Goal: Answer question/provide support

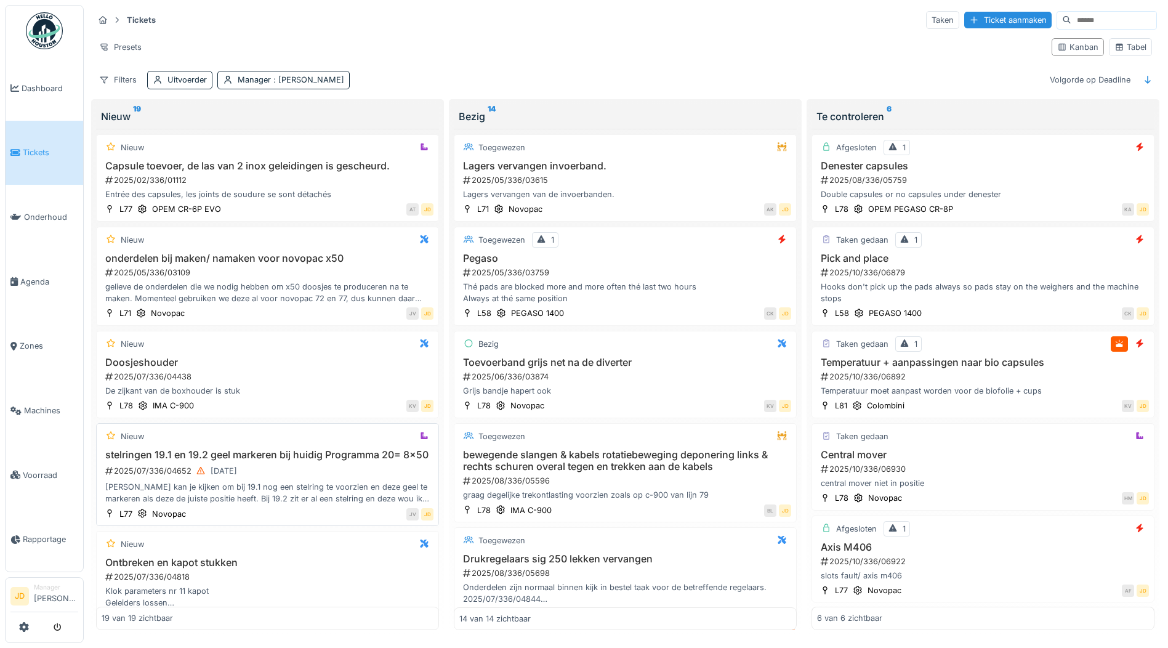
scroll to position [370, 0]
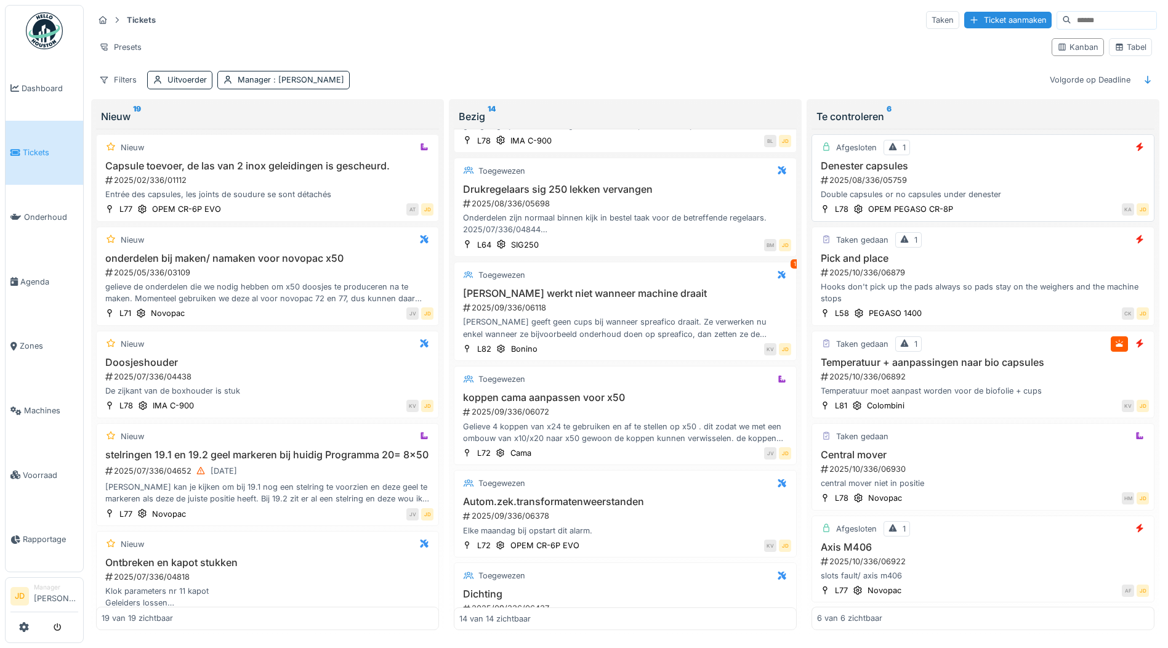
click at [1011, 193] on div "Double capsules or no capsules under denester" at bounding box center [983, 194] width 332 height 12
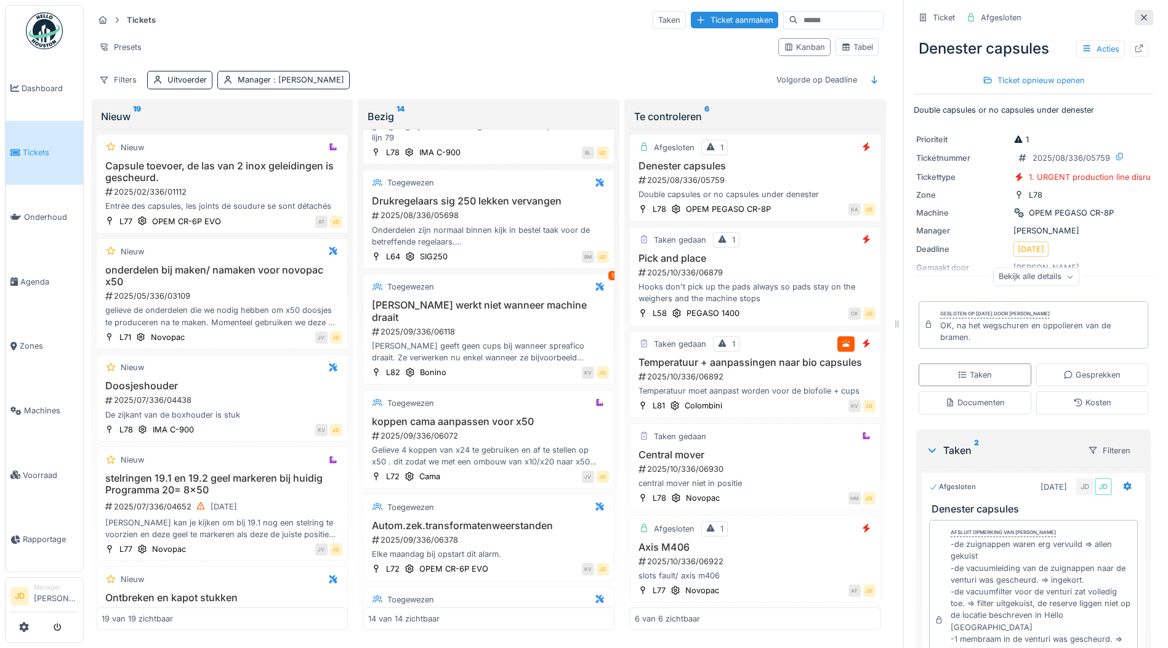
click at [1139, 14] on icon at bounding box center [1144, 18] width 10 height 8
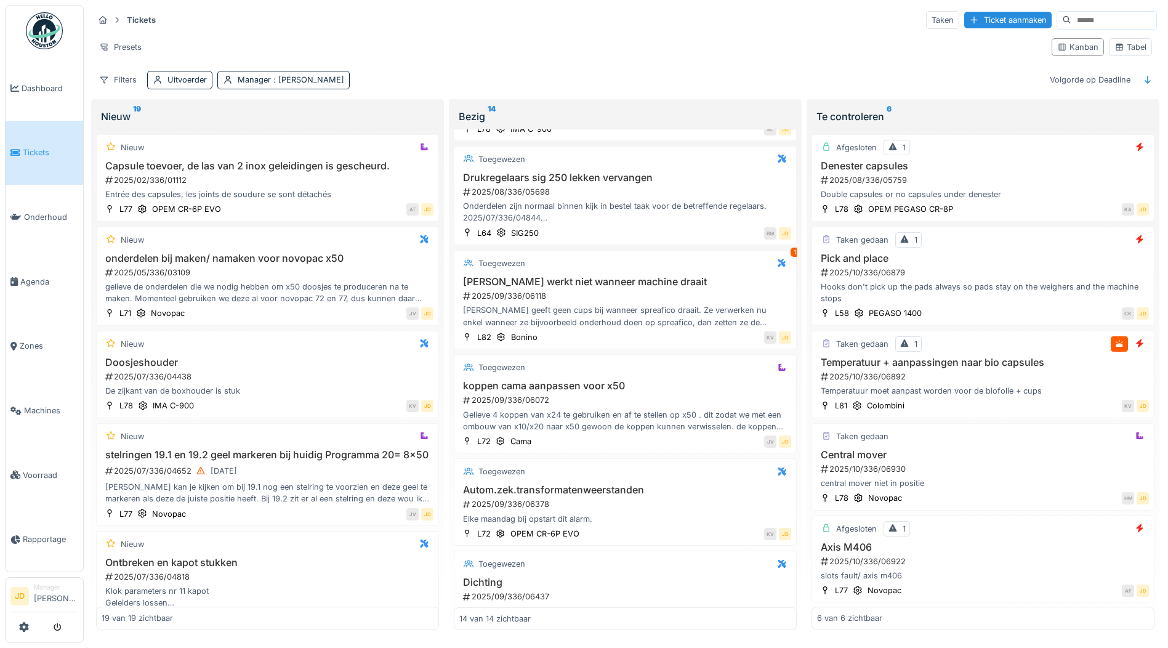
scroll to position [370, 0]
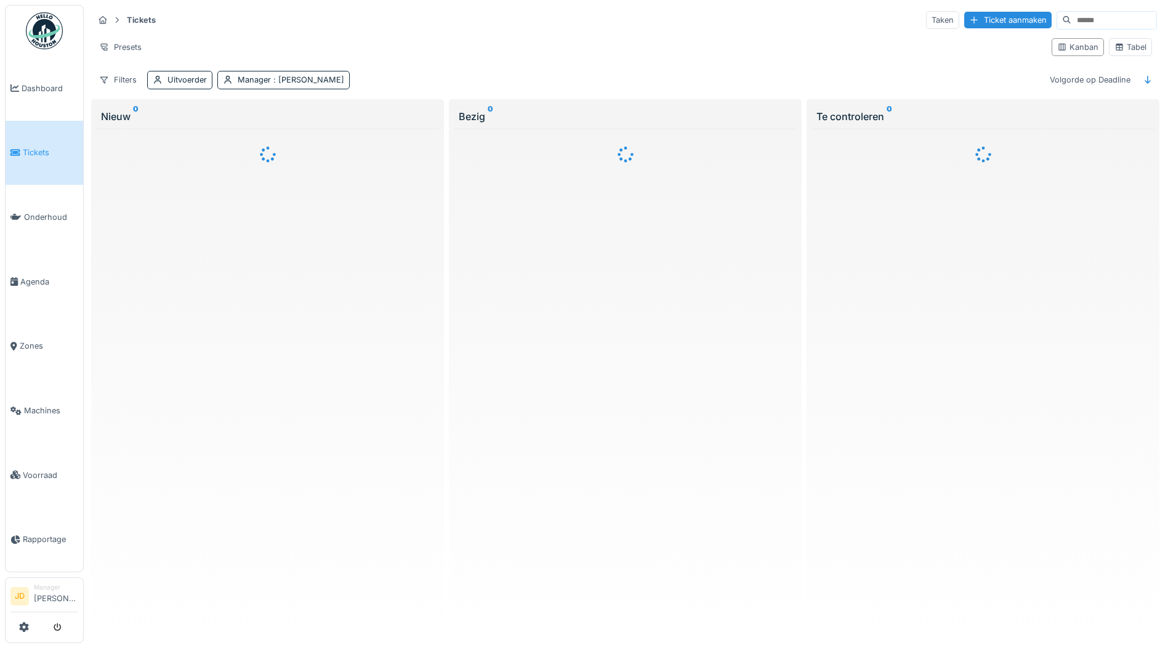
scroll to position [6, 0]
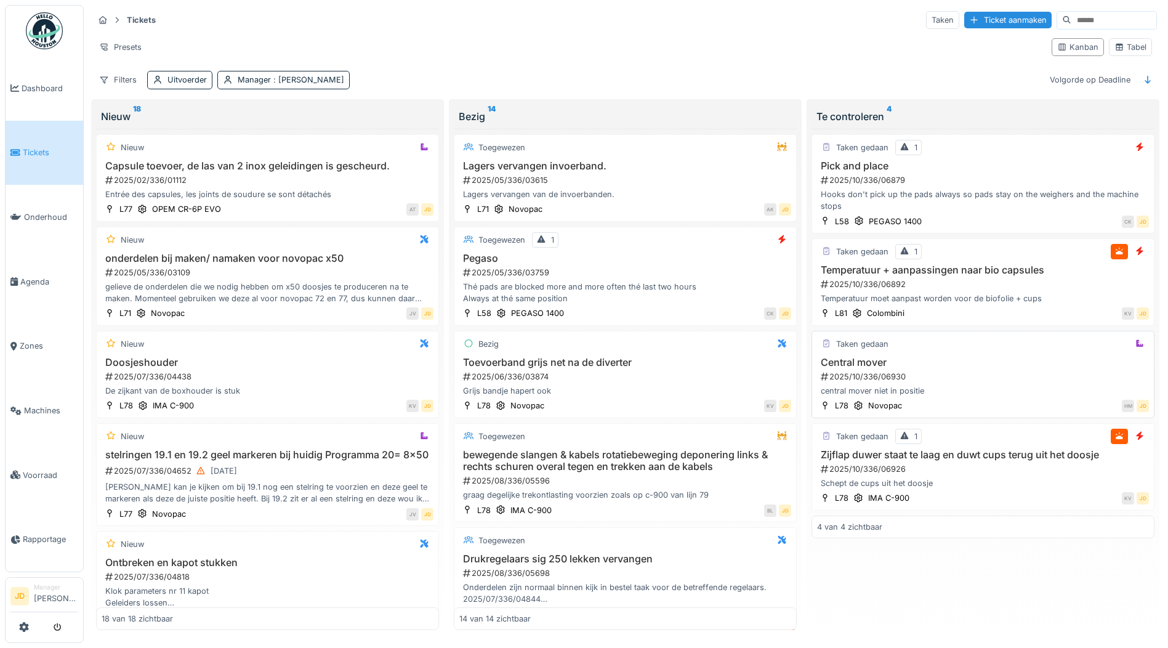
click at [1007, 385] on div "central mover niet in positie" at bounding box center [983, 391] width 332 height 12
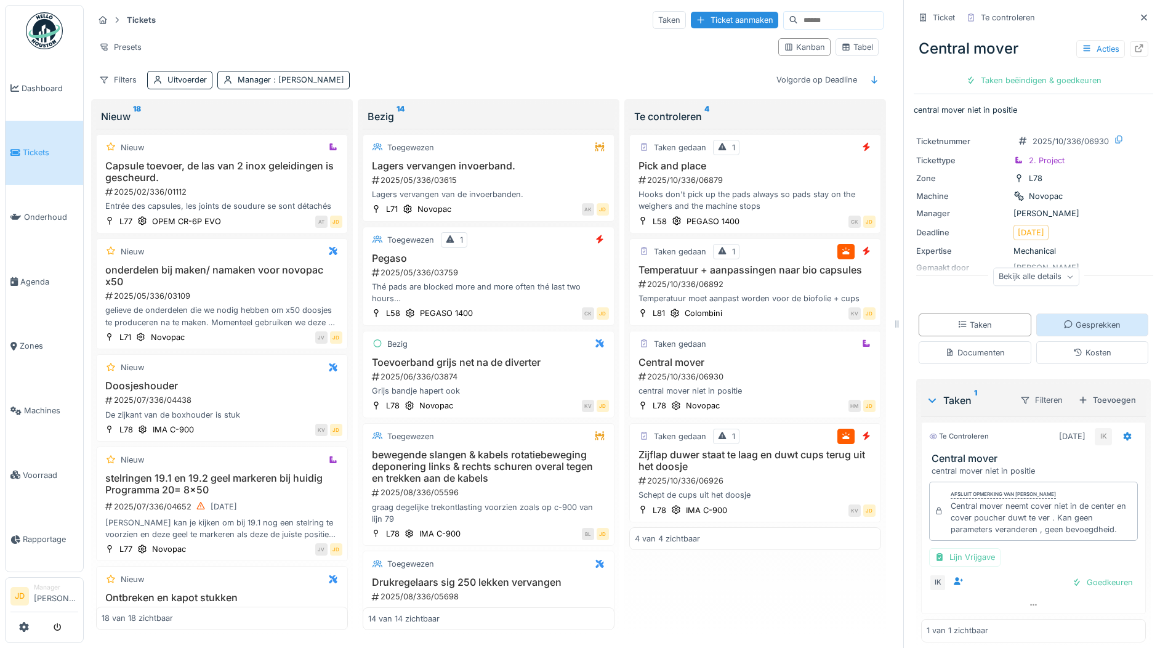
click at [1037, 322] on div "Gesprekken" at bounding box center [1093, 324] width 113 height 23
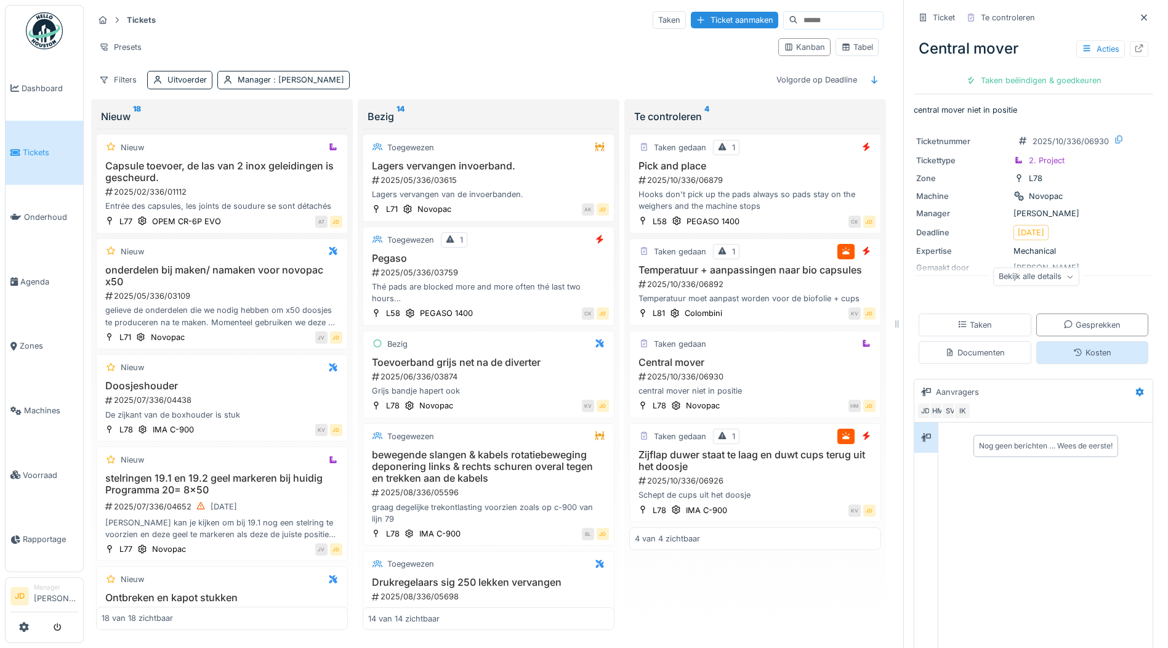
scroll to position [10, 0]
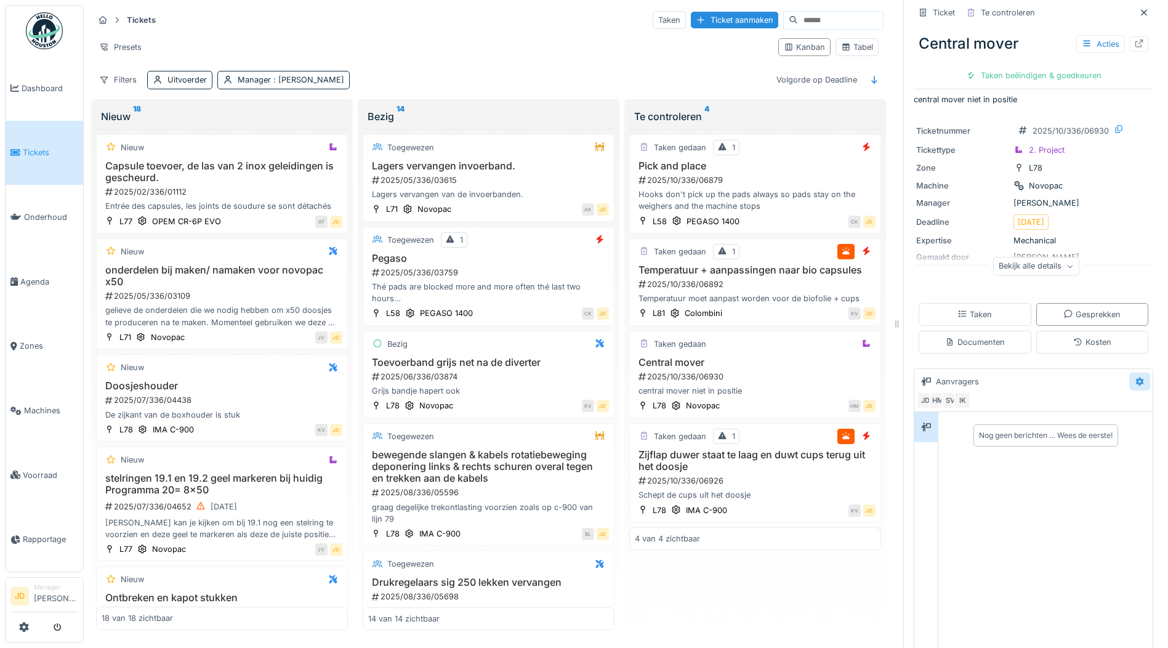
click at [1136, 377] on icon at bounding box center [1140, 381] width 8 height 9
click at [1099, 406] on div "Bewerken" at bounding box center [1069, 411] width 100 height 18
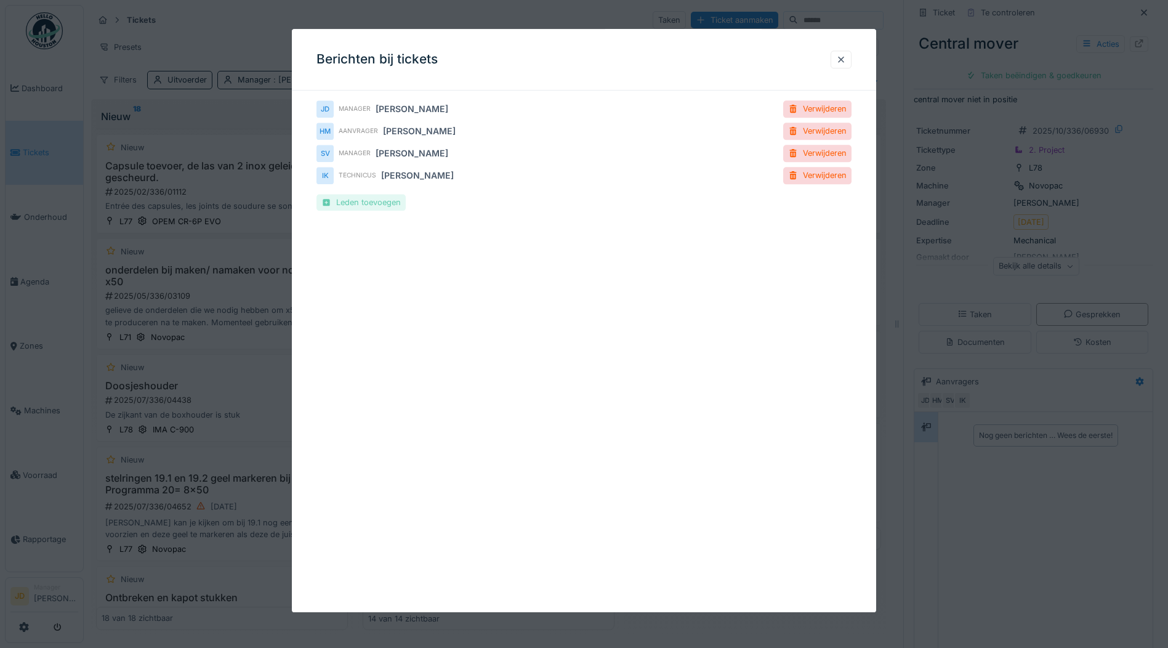
click at [391, 209] on div "Leden toevoegen" at bounding box center [361, 202] width 89 height 17
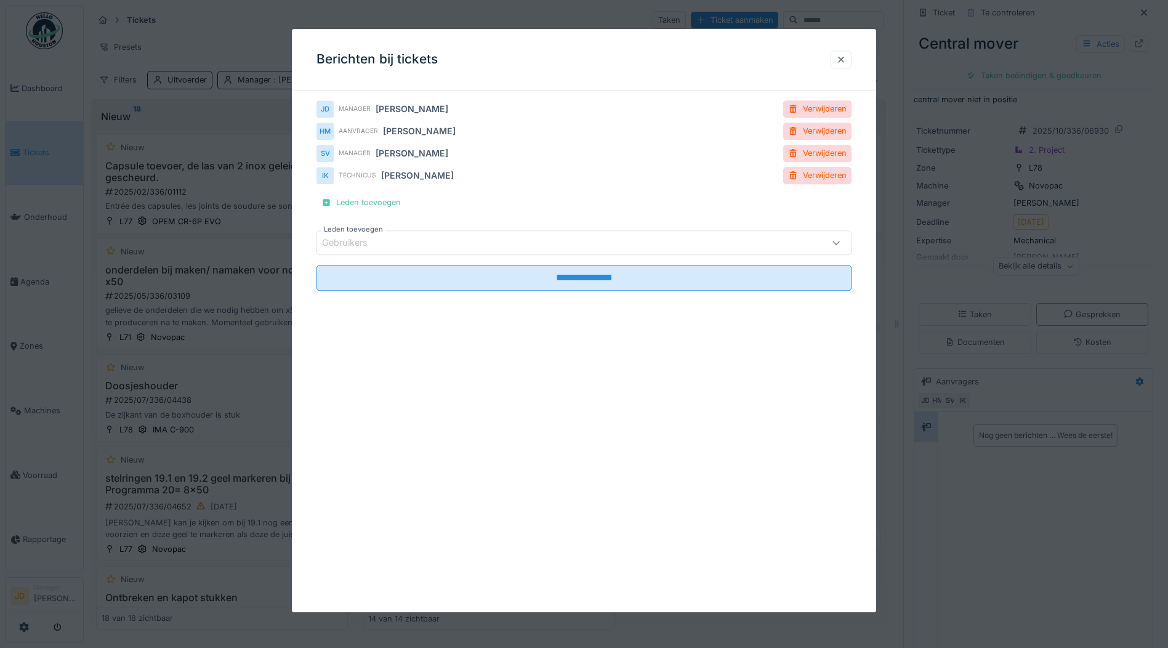
click at [389, 236] on div "Gebruikers" at bounding box center [552, 243] width 461 height 14
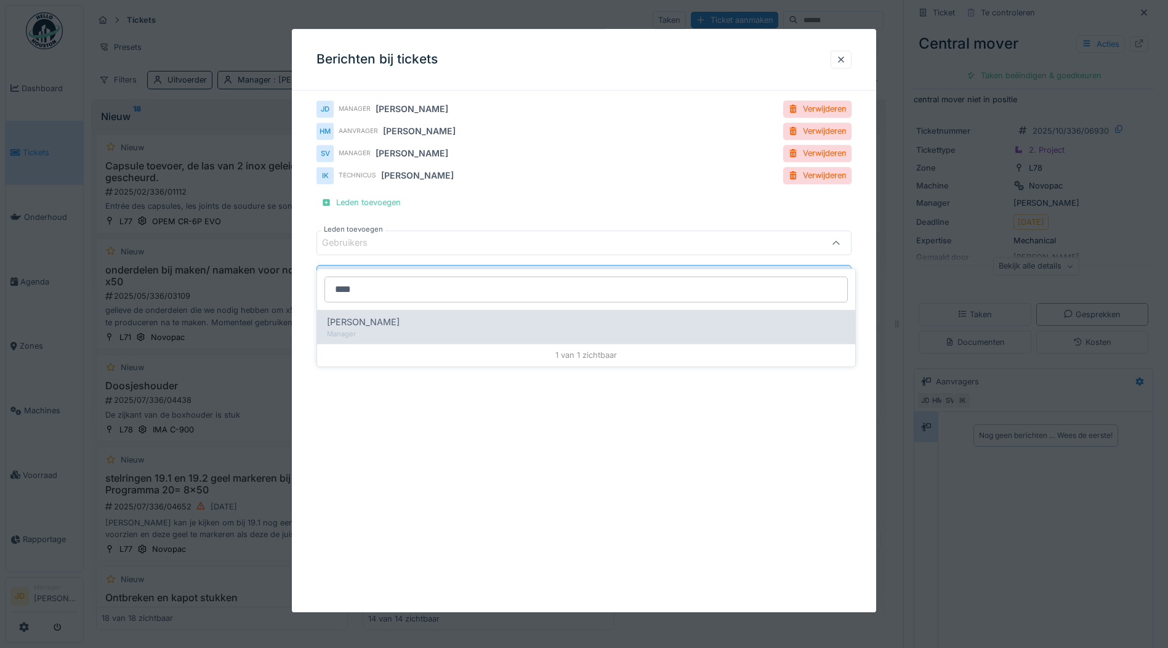
type input "****"
click at [394, 329] on div "Manager" at bounding box center [586, 334] width 519 height 10
type input "****"
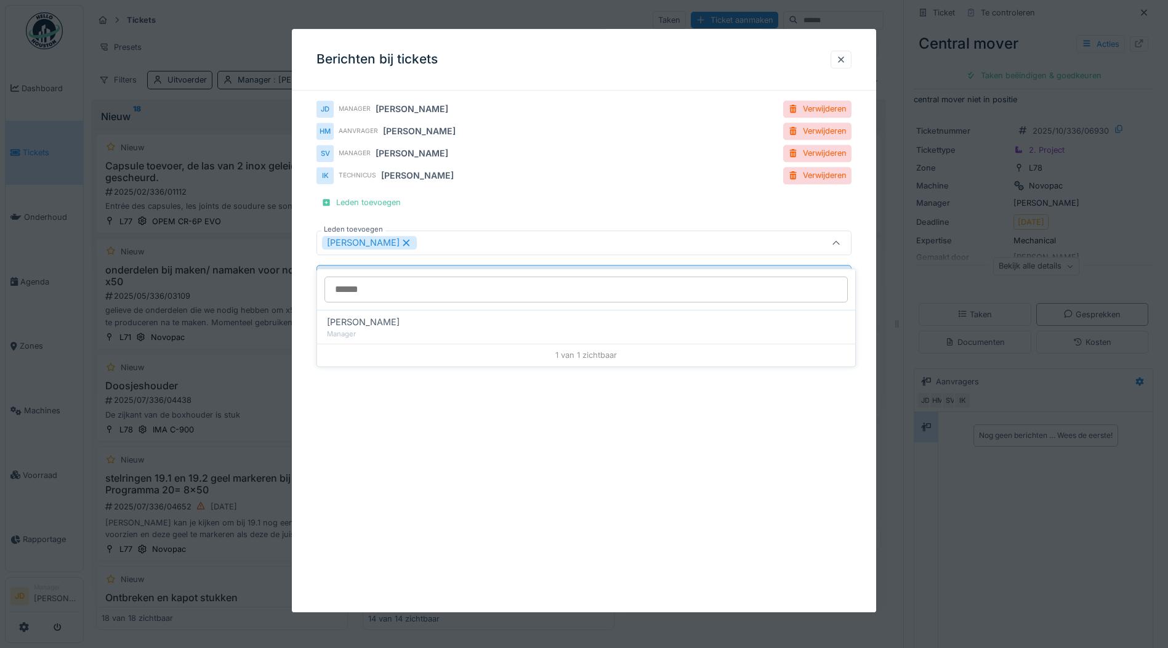
click at [446, 369] on div "**********" at bounding box center [584, 320] width 584 height 583
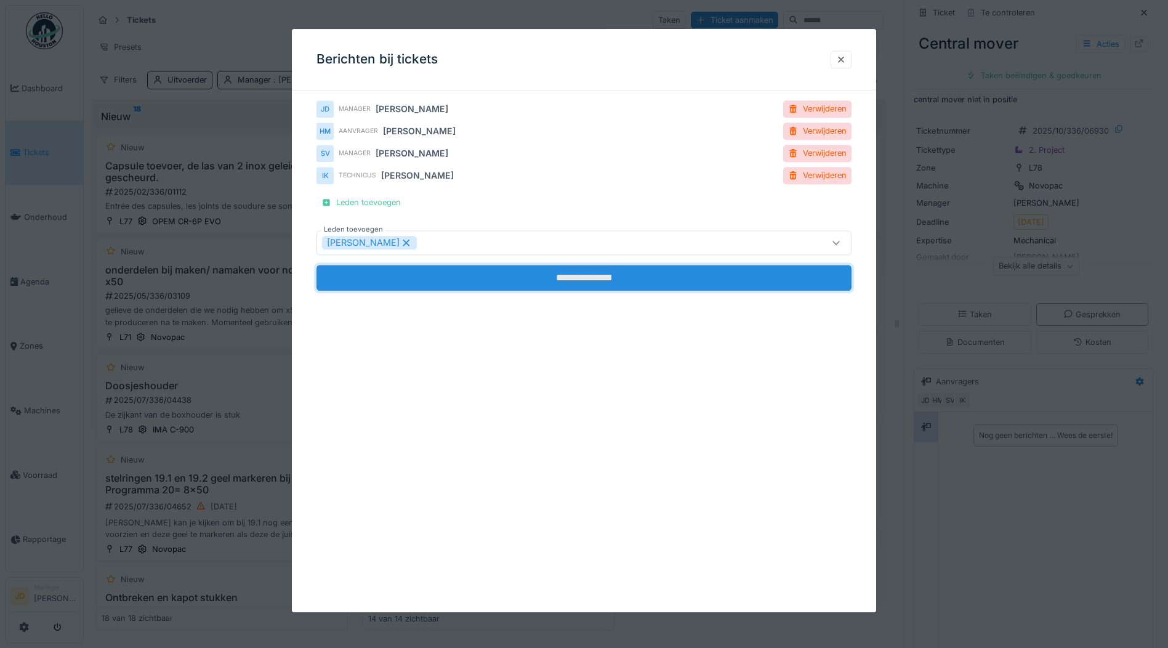
click at [490, 280] on input "**********" at bounding box center [584, 278] width 535 height 26
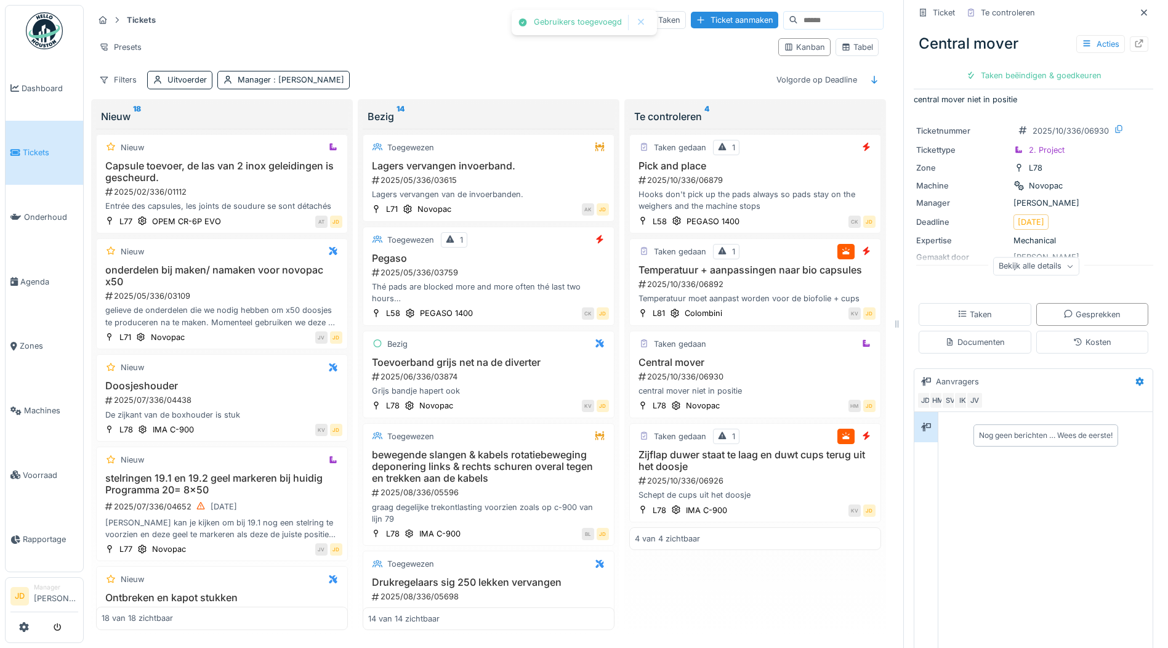
scroll to position [73, 0]
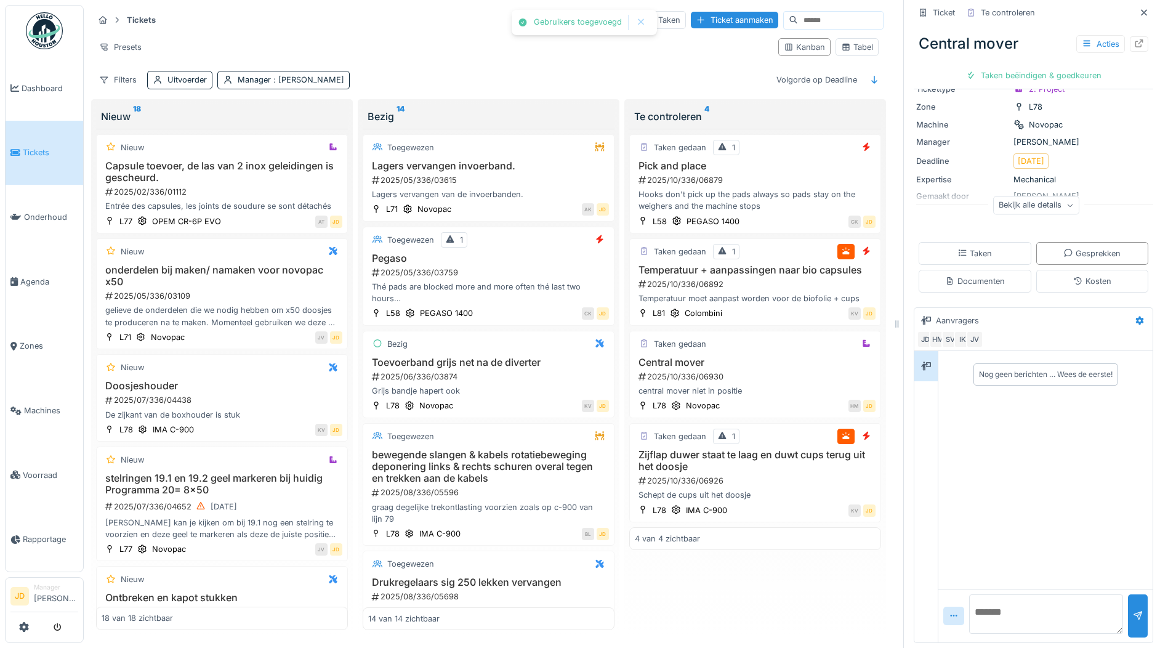
click at [1005, 600] on textarea at bounding box center [1046, 613] width 154 height 39
type textarea "**********"
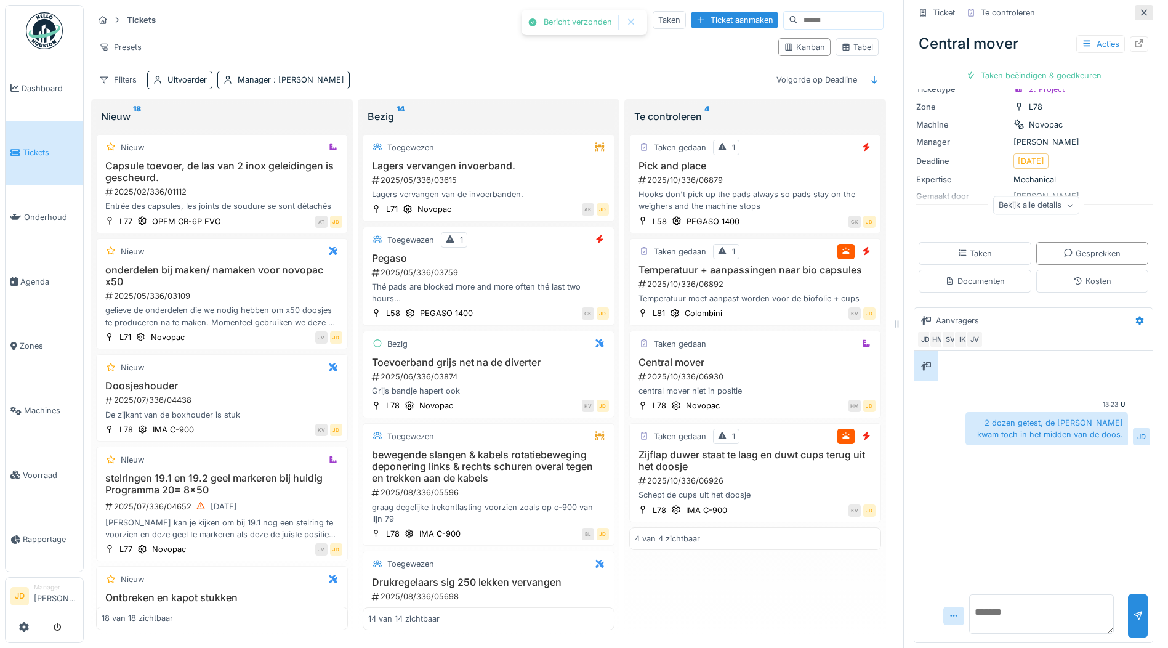
click at [1139, 9] on icon at bounding box center [1144, 13] width 10 height 8
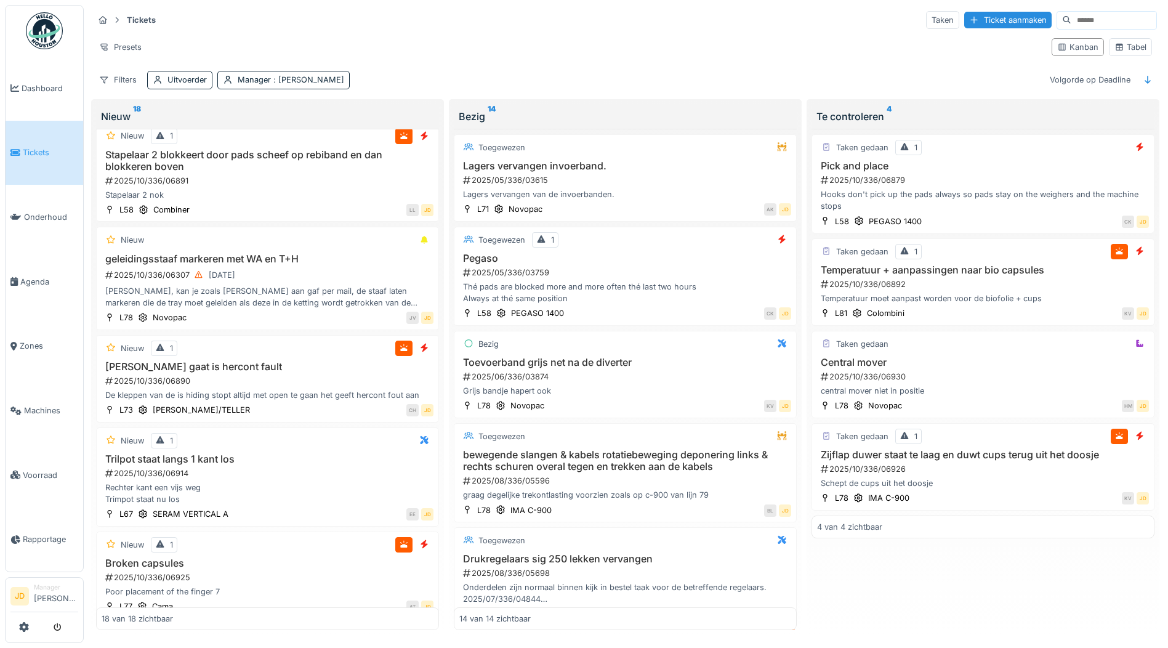
scroll to position [1232, 0]
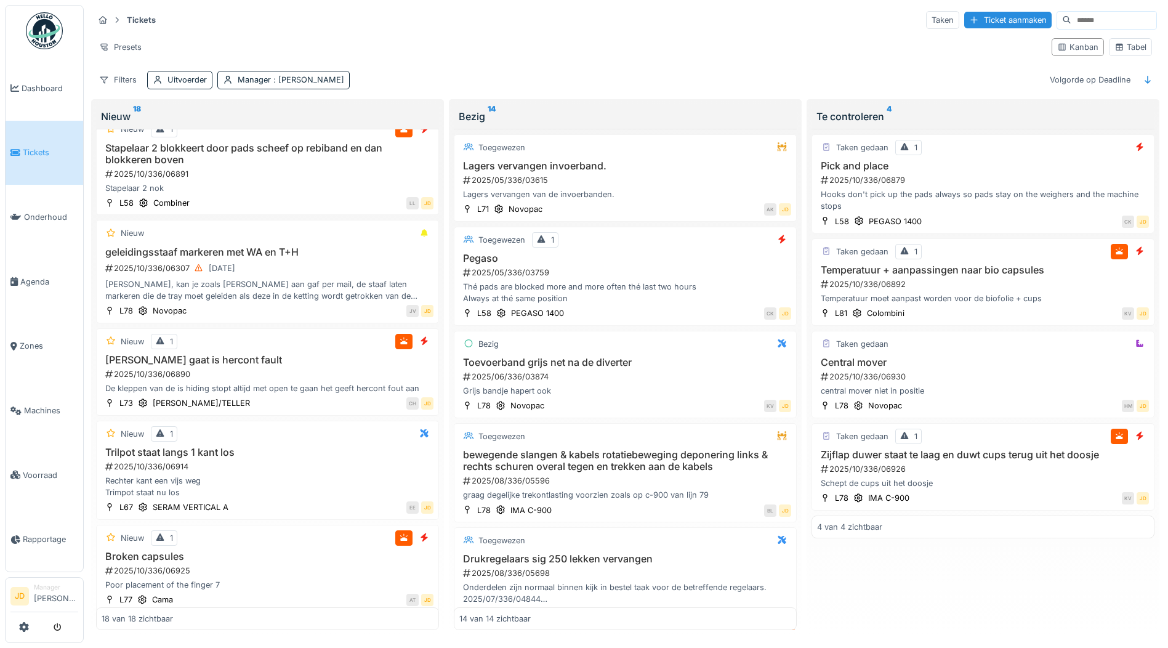
click at [289, 488] on div "Rechter kant een vijs weg Trimpot staat nu los" at bounding box center [268, 486] width 332 height 23
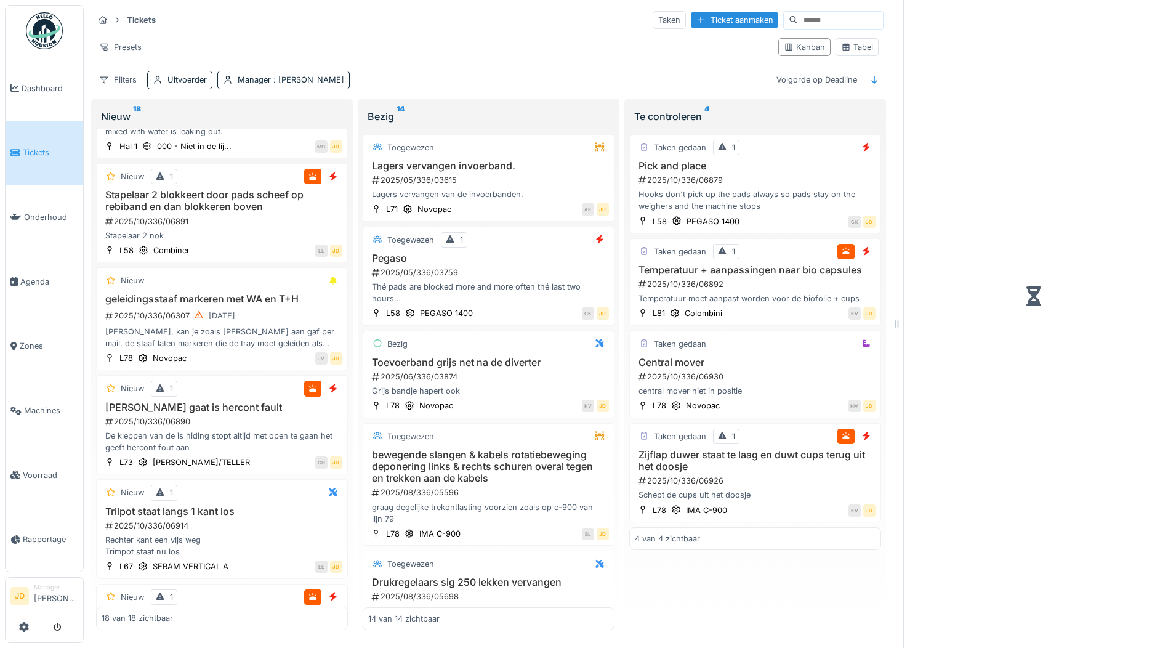
scroll to position [1279, 0]
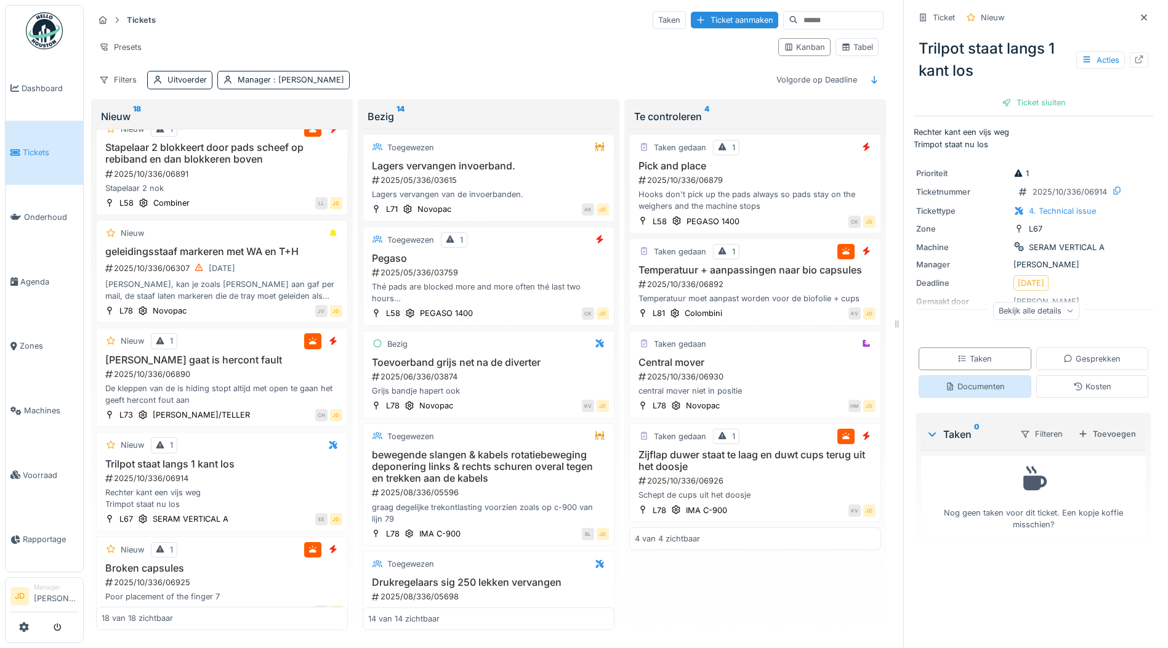
click at [958, 377] on div "Documenten" at bounding box center [975, 386] width 113 height 23
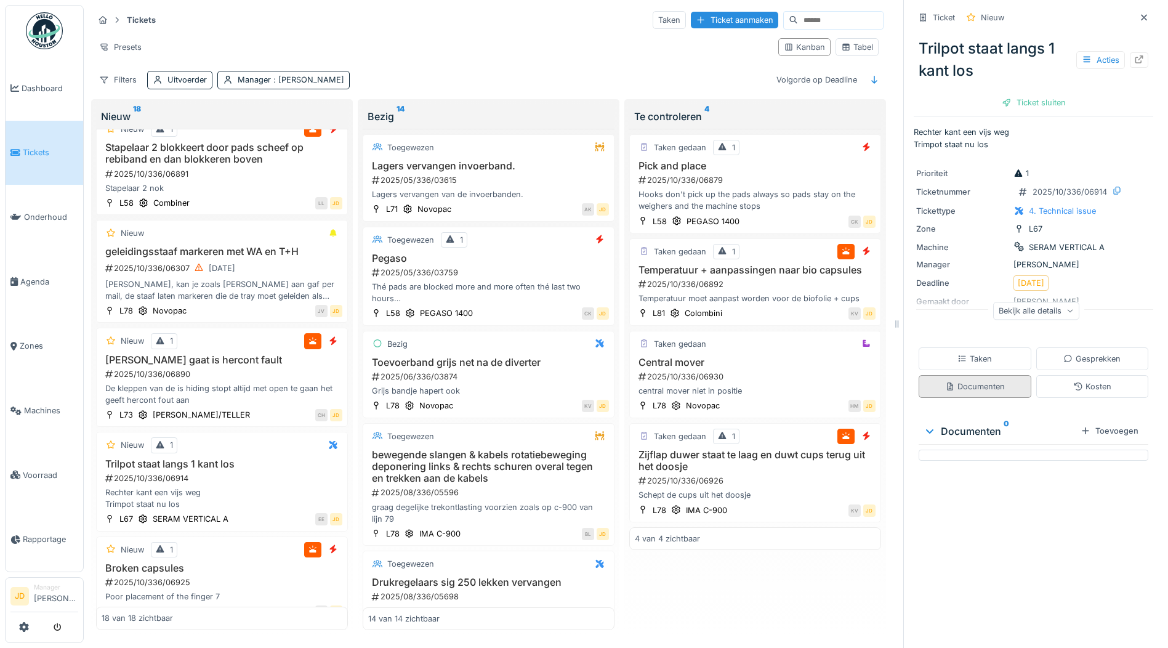
scroll to position [9, 0]
click at [968, 359] on div "Taken" at bounding box center [975, 358] width 113 height 23
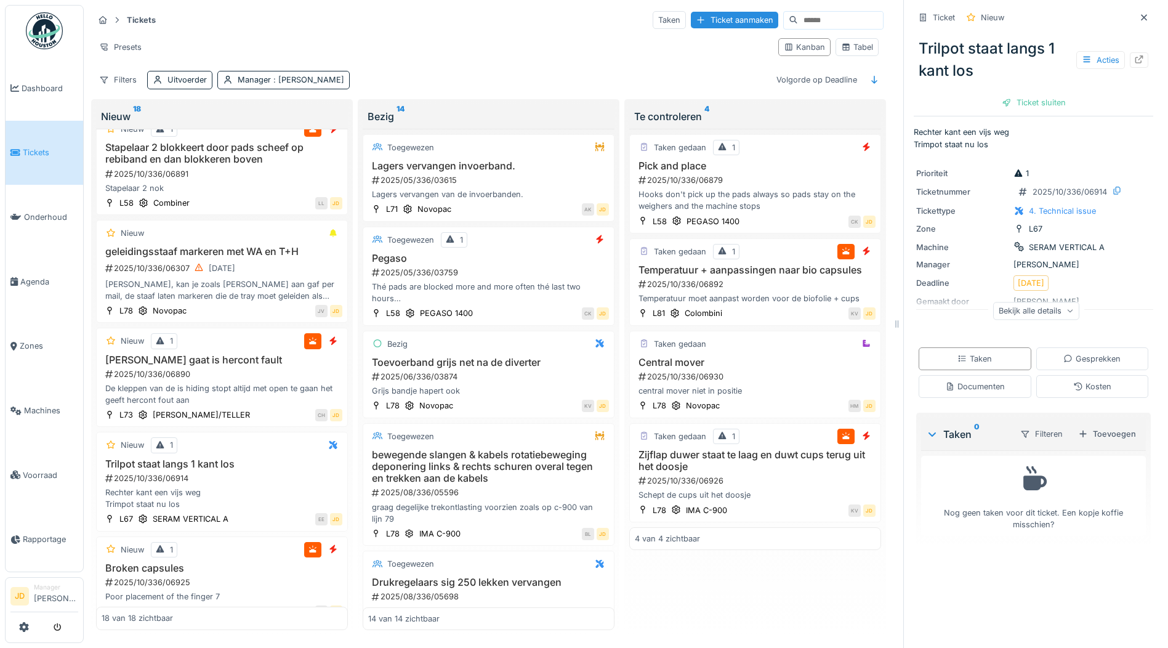
click at [1067, 308] on icon at bounding box center [1070, 311] width 7 height 6
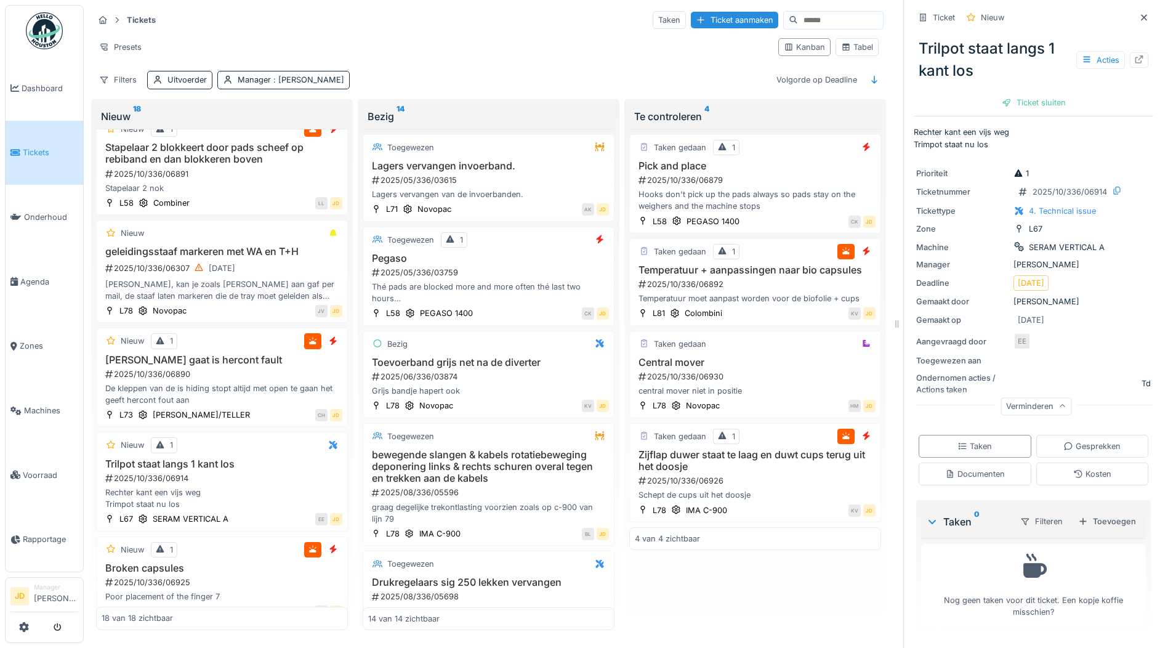
click at [1032, 397] on div "Verminderen" at bounding box center [1036, 406] width 71 height 18
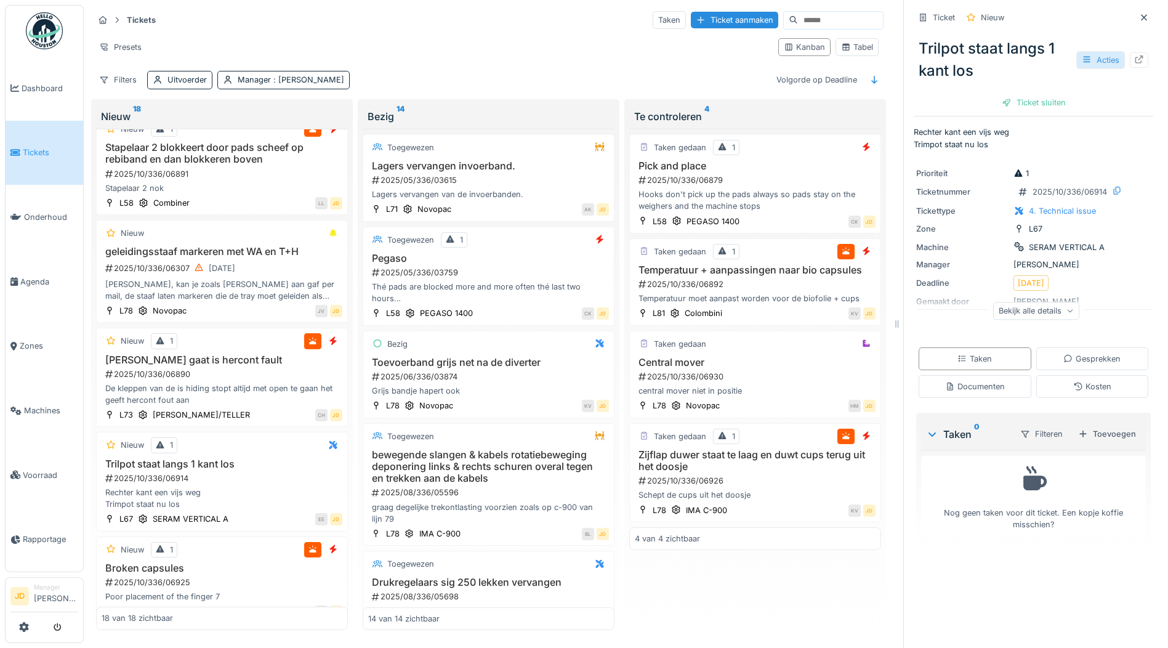
click at [1082, 55] on icon at bounding box center [1087, 59] width 10 height 8
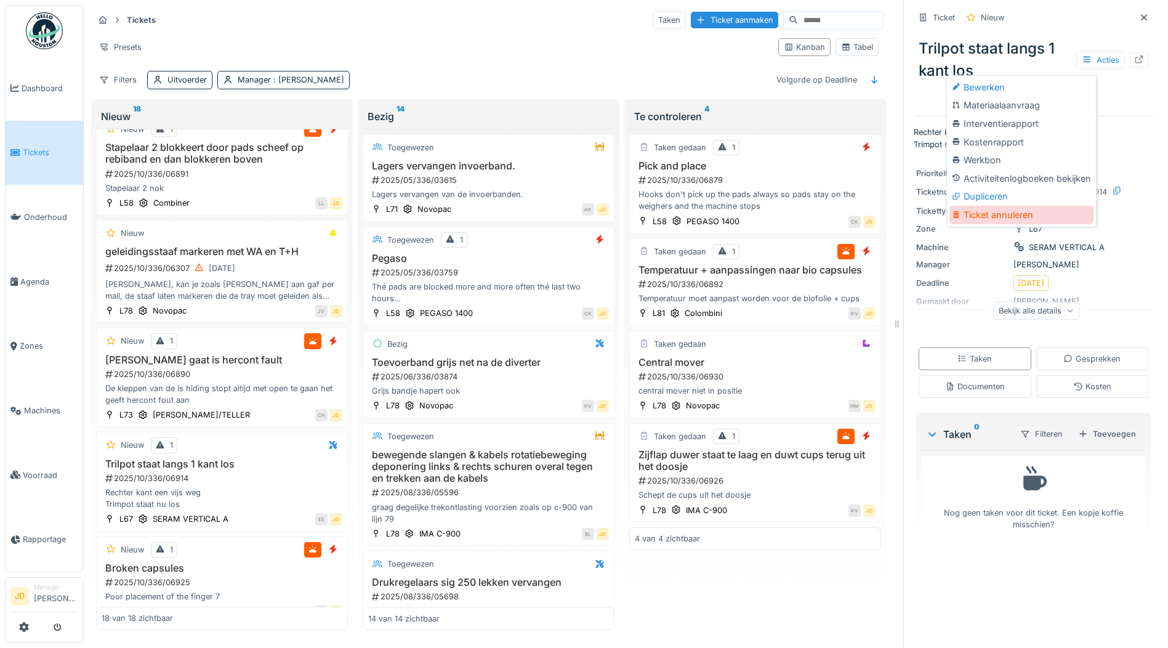
click at [1043, 206] on div "Ticket annuleren" at bounding box center [1022, 215] width 144 height 18
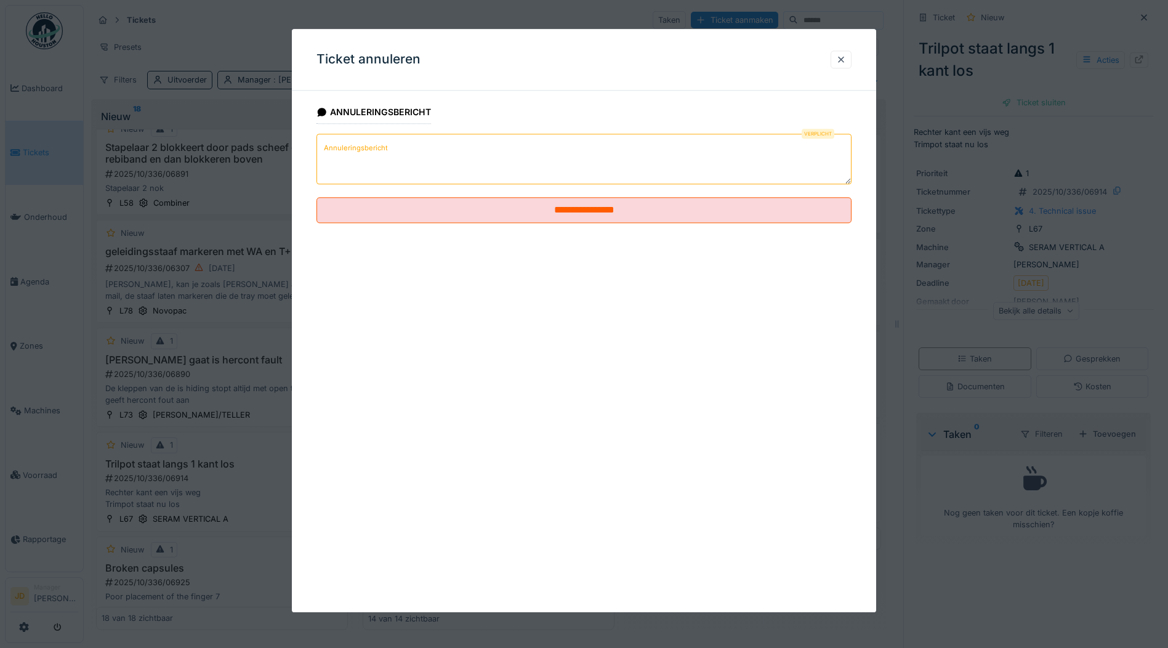
click at [738, 151] on textarea "Annuleringsbericht" at bounding box center [584, 159] width 535 height 51
